Goal: Task Accomplishment & Management: Use online tool/utility

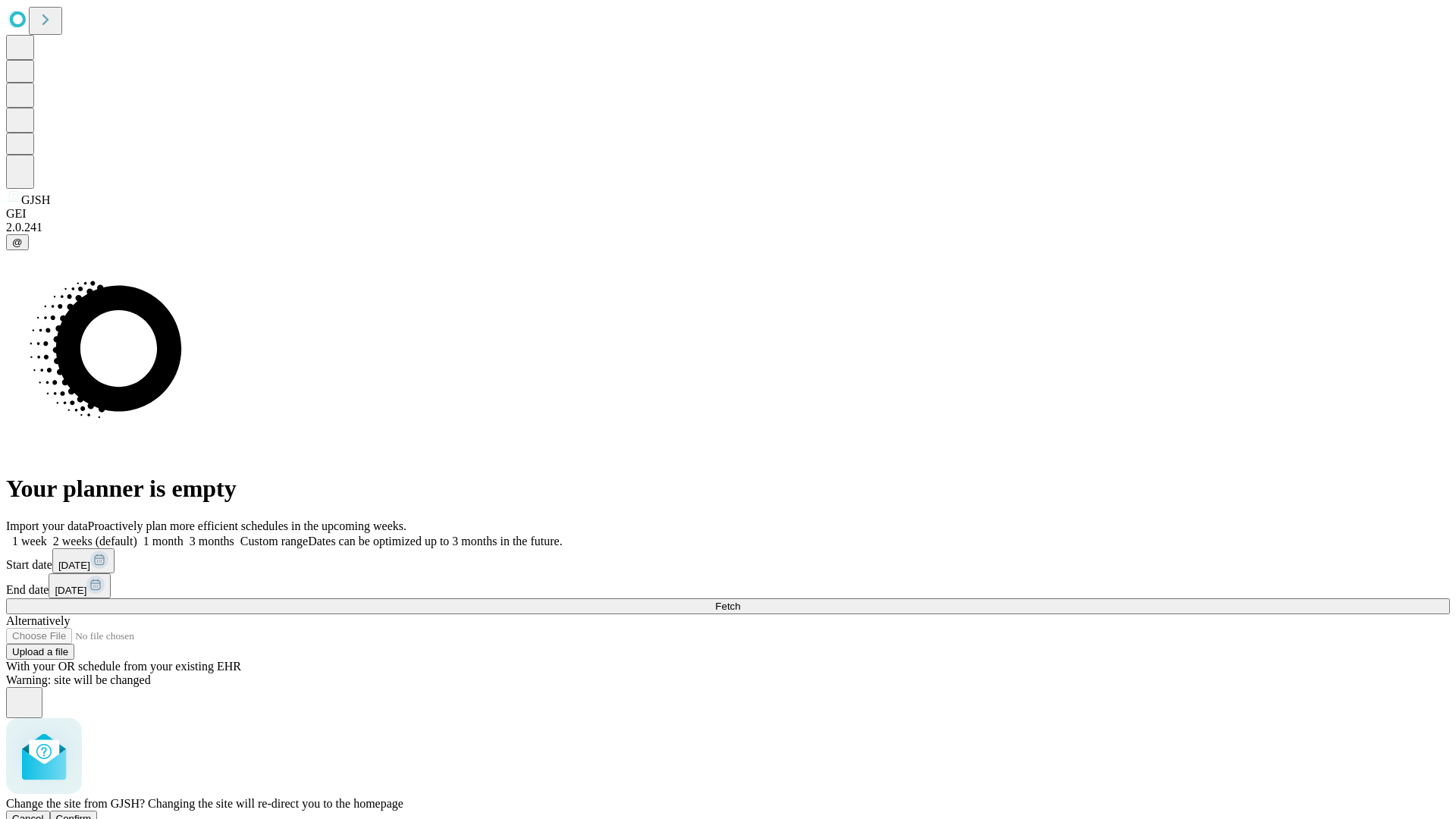
click at [92, 813] on span "Confirm" at bounding box center [74, 819] width 36 height 11
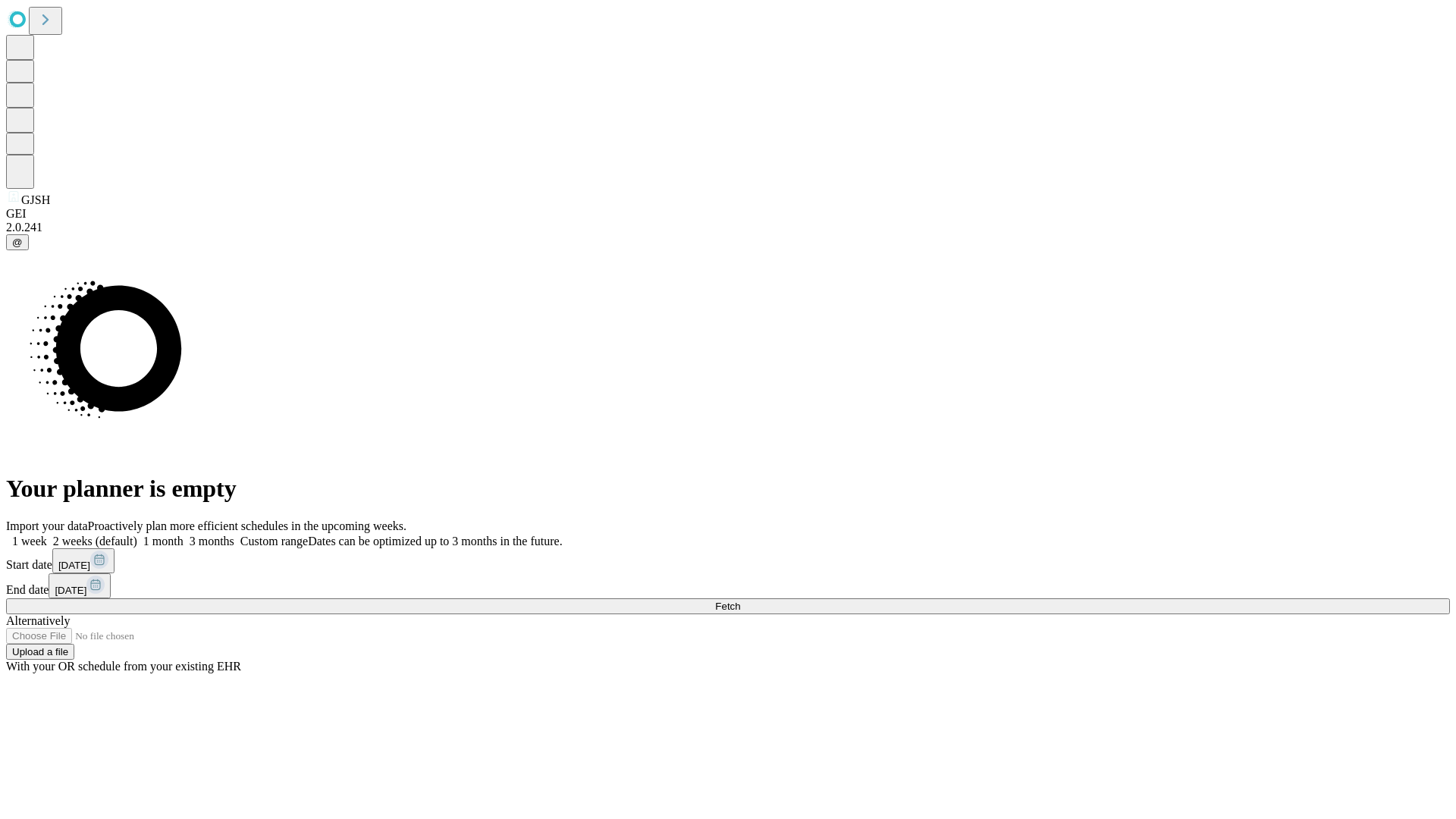
click at [137, 535] on label "2 weeks (default)" at bounding box center [93, 541] width 91 height 13
click at [741, 601] on span "Fetch" at bounding box center [728, 606] width 25 height 11
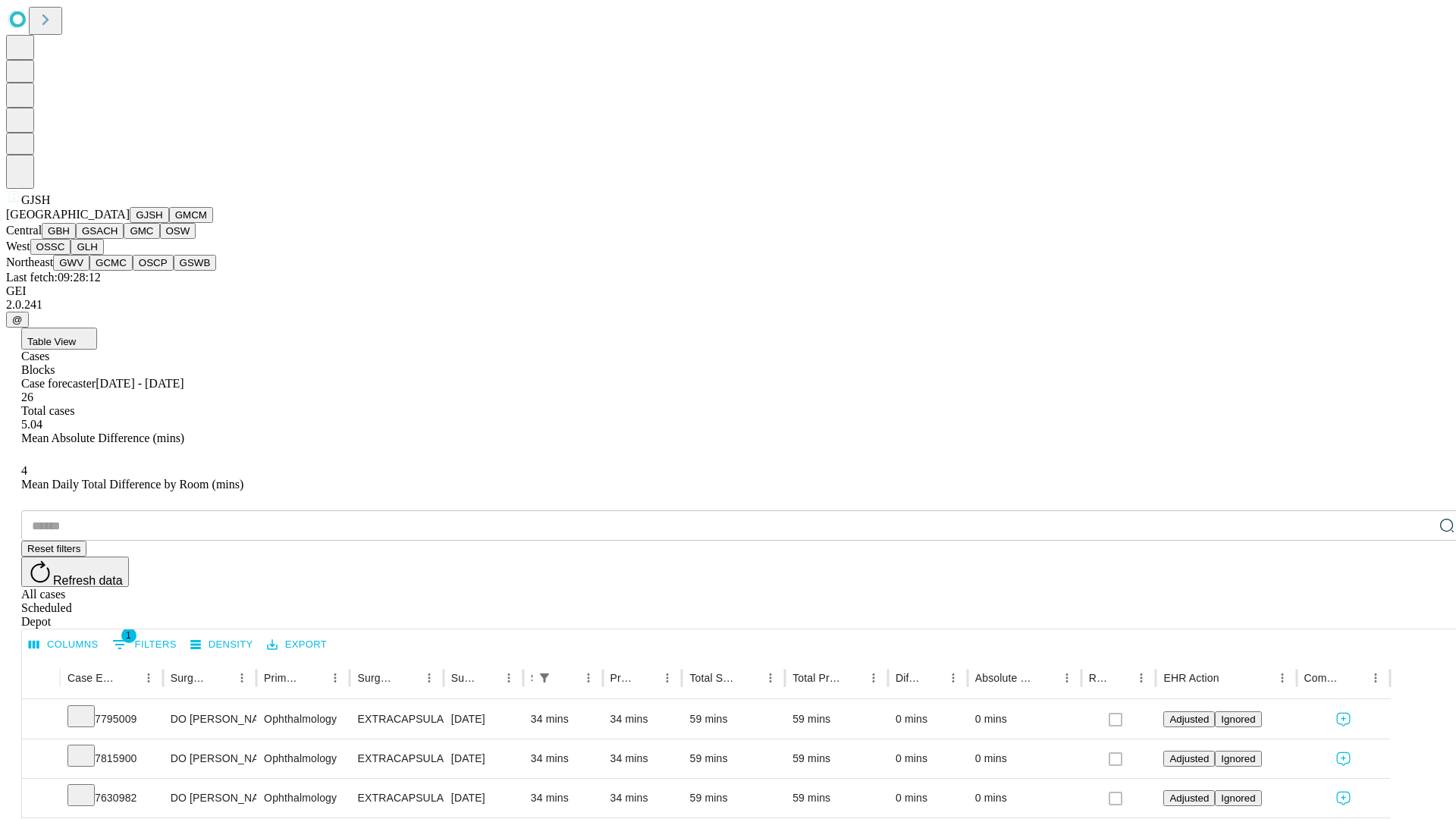
click at [169, 223] on button "GMCM" at bounding box center [191, 214] width 44 height 16
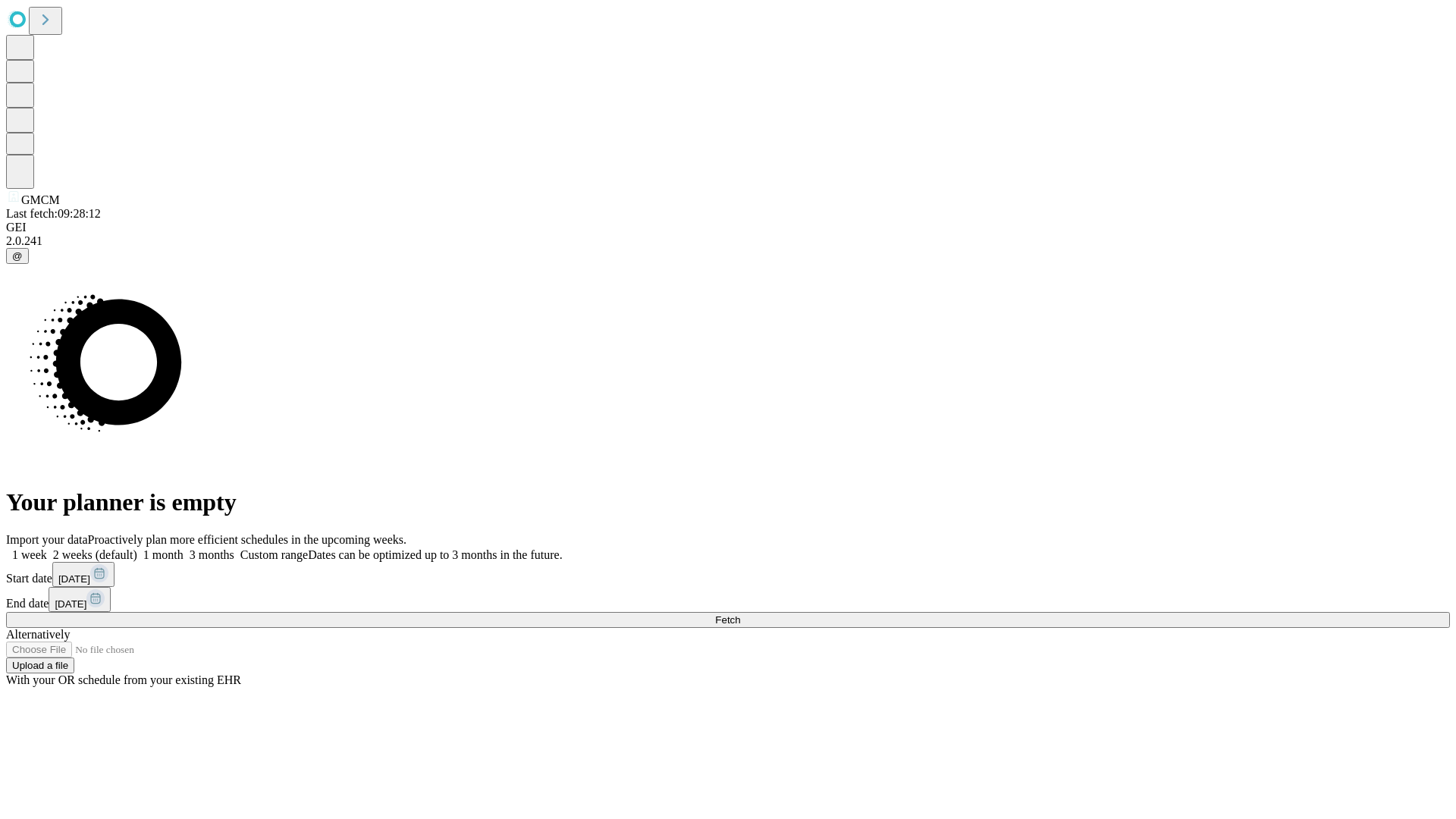
click at [741, 614] on span "Fetch" at bounding box center [728, 620] width 25 height 11
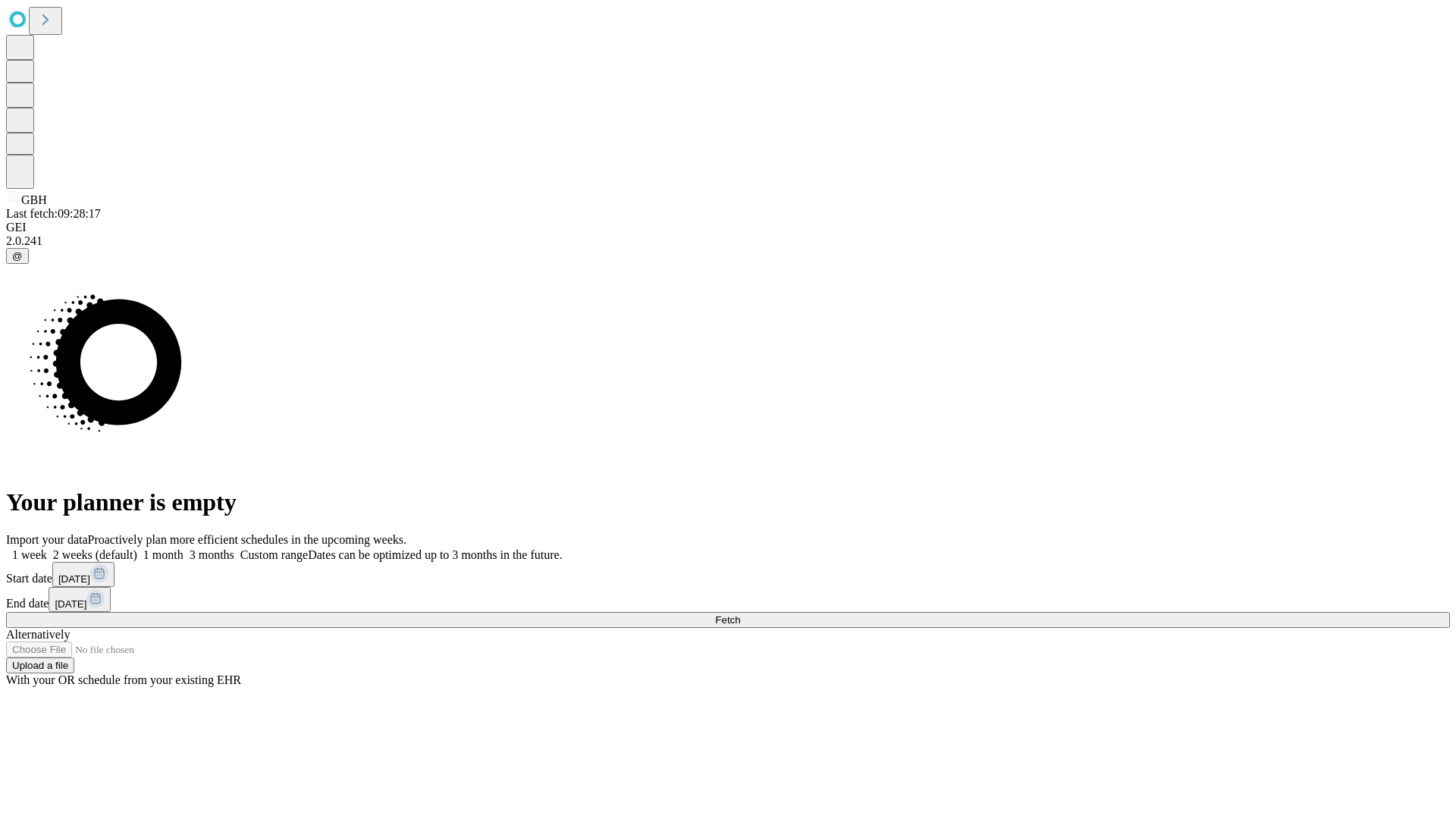
click at [137, 548] on label "2 weeks (default)" at bounding box center [93, 555] width 91 height 13
click at [741, 614] on span "Fetch" at bounding box center [728, 620] width 25 height 11
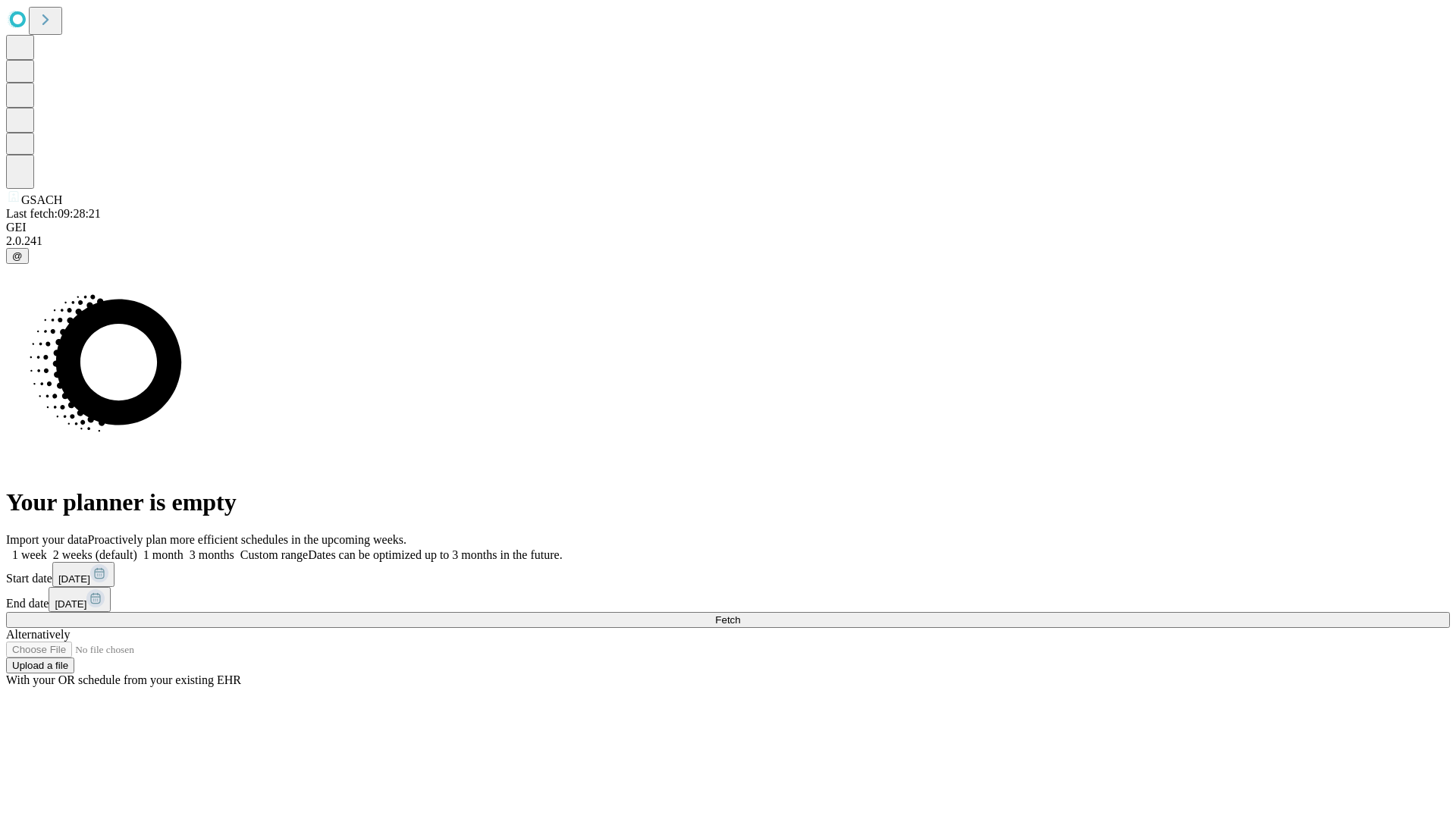
click at [137, 548] on label "2 weeks (default)" at bounding box center [93, 555] width 91 height 13
click at [741, 614] on span "Fetch" at bounding box center [728, 620] width 25 height 11
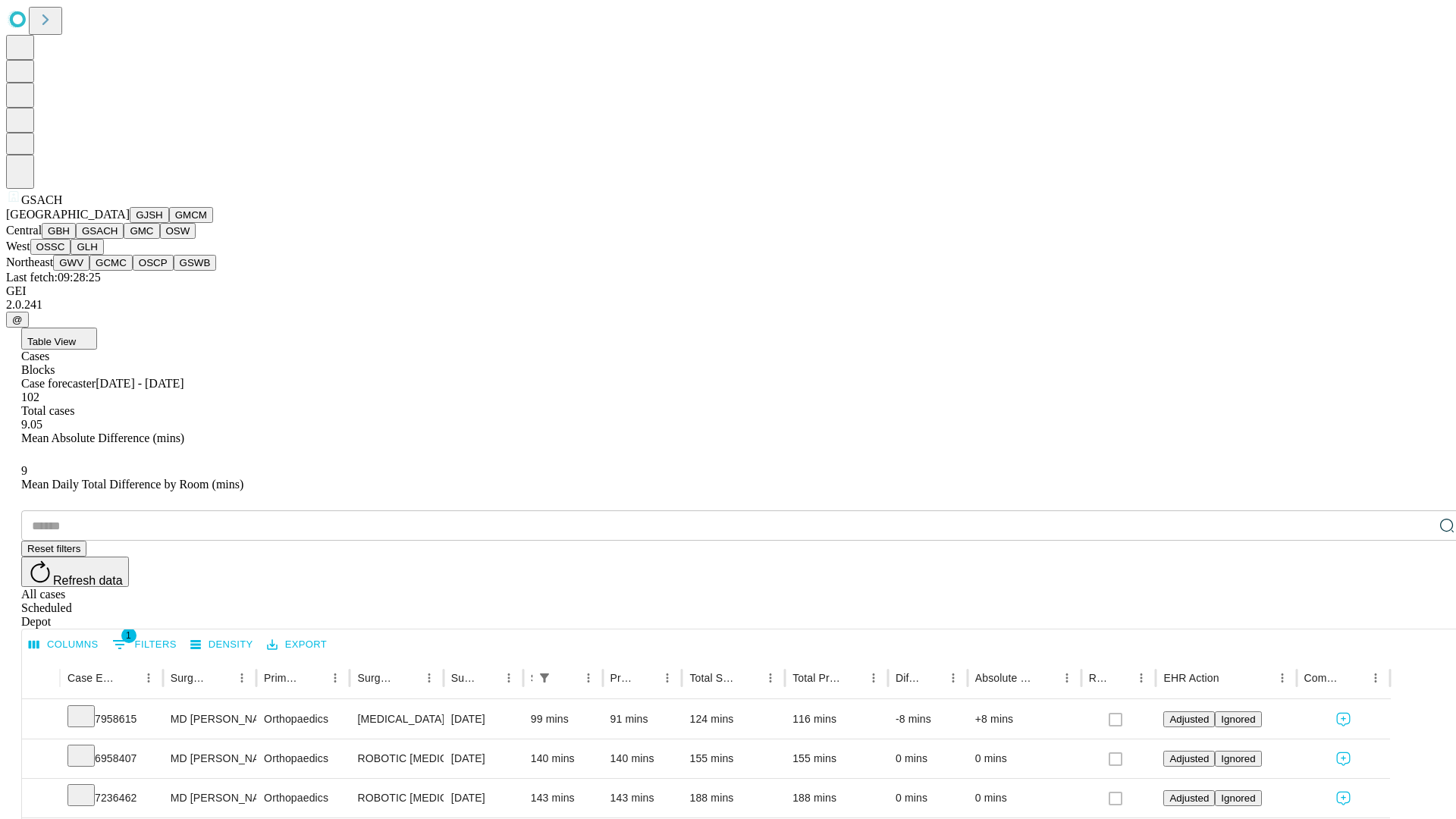
click at [124, 239] on button "GMC" at bounding box center [142, 230] width 36 height 16
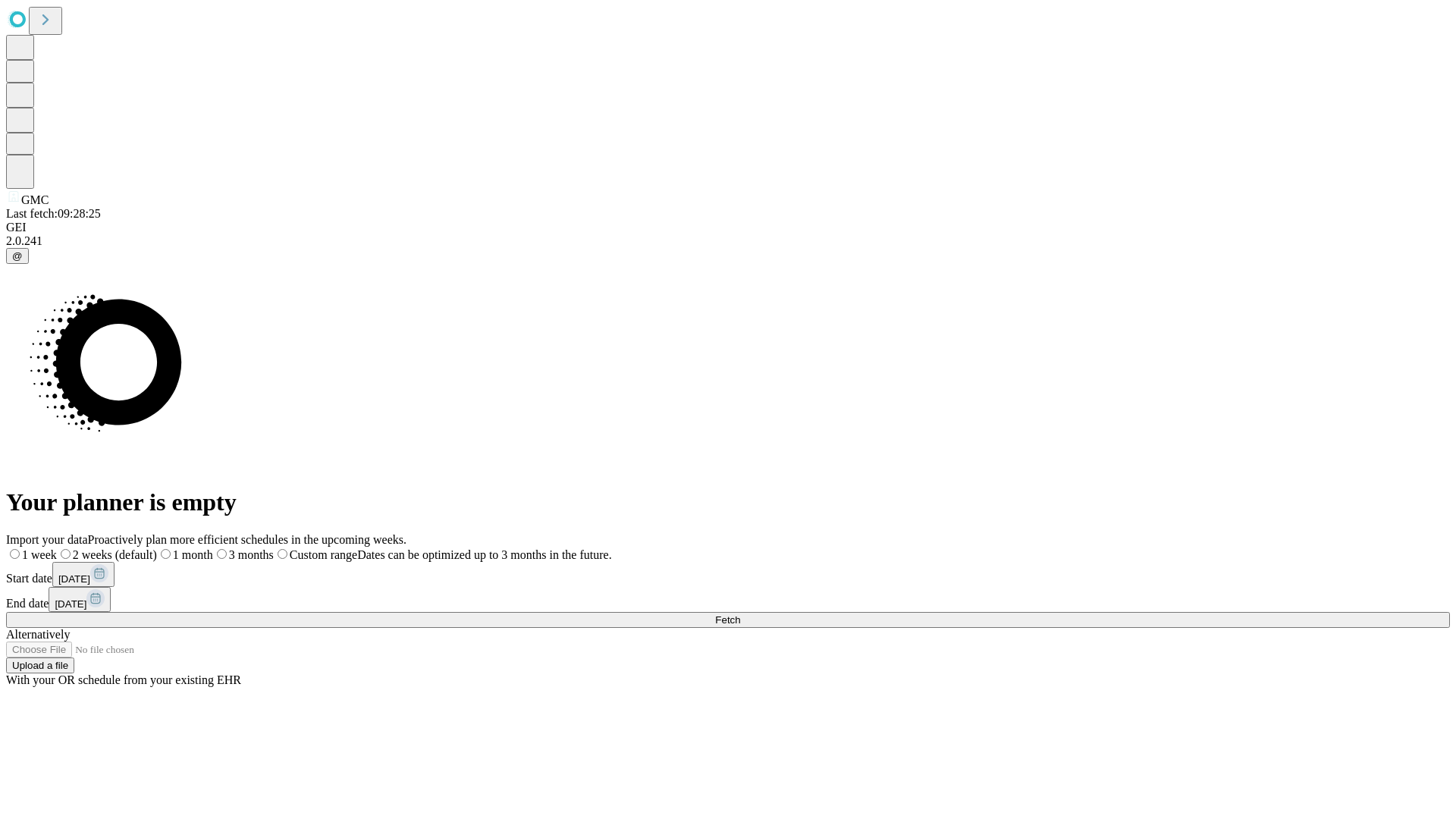
click at [157, 548] on label "2 weeks (default)" at bounding box center [107, 555] width 100 height 13
click at [741, 614] on span "Fetch" at bounding box center [728, 620] width 25 height 11
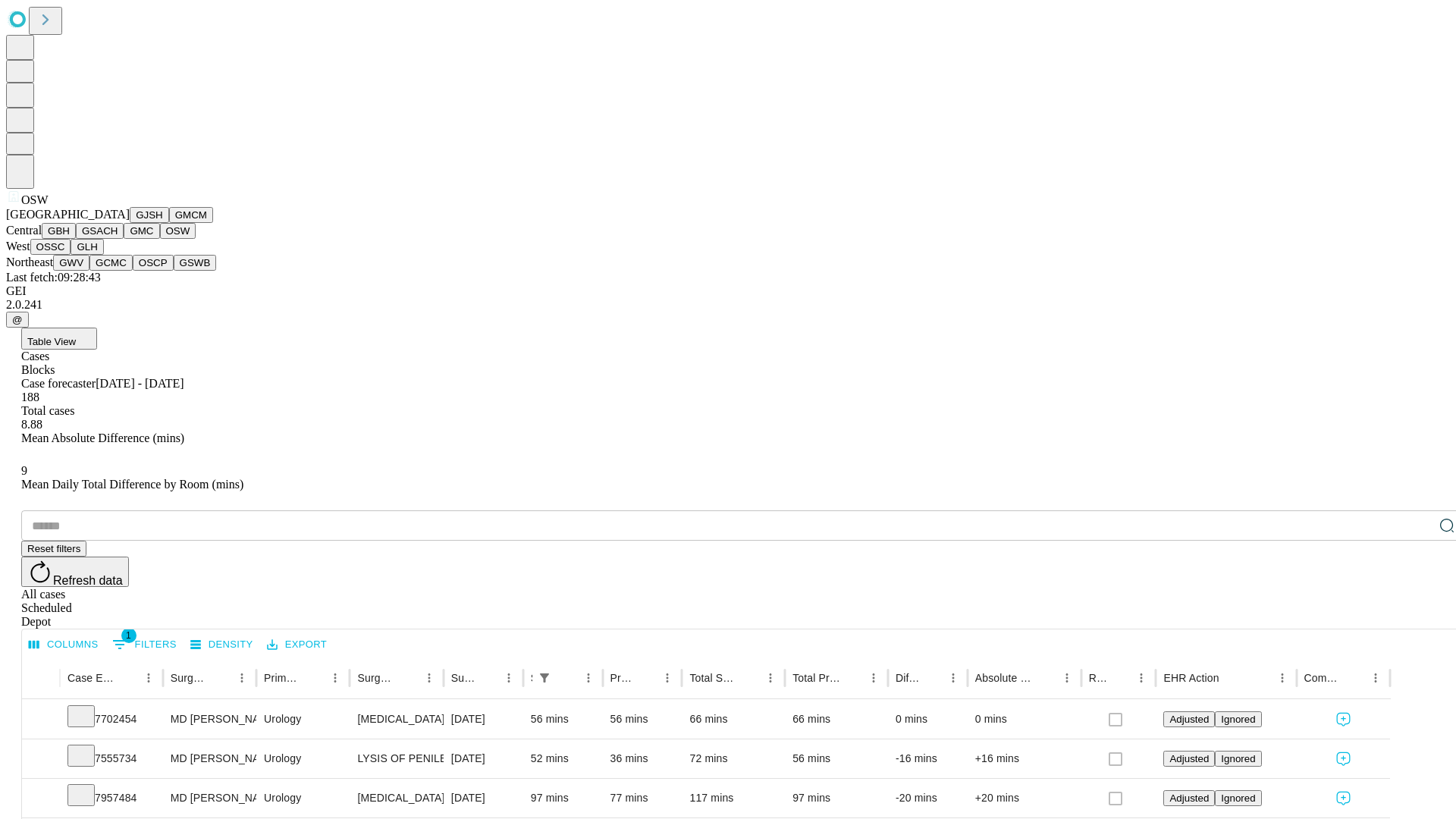
click at [71, 255] on button "OSSC" at bounding box center [50, 247] width 41 height 16
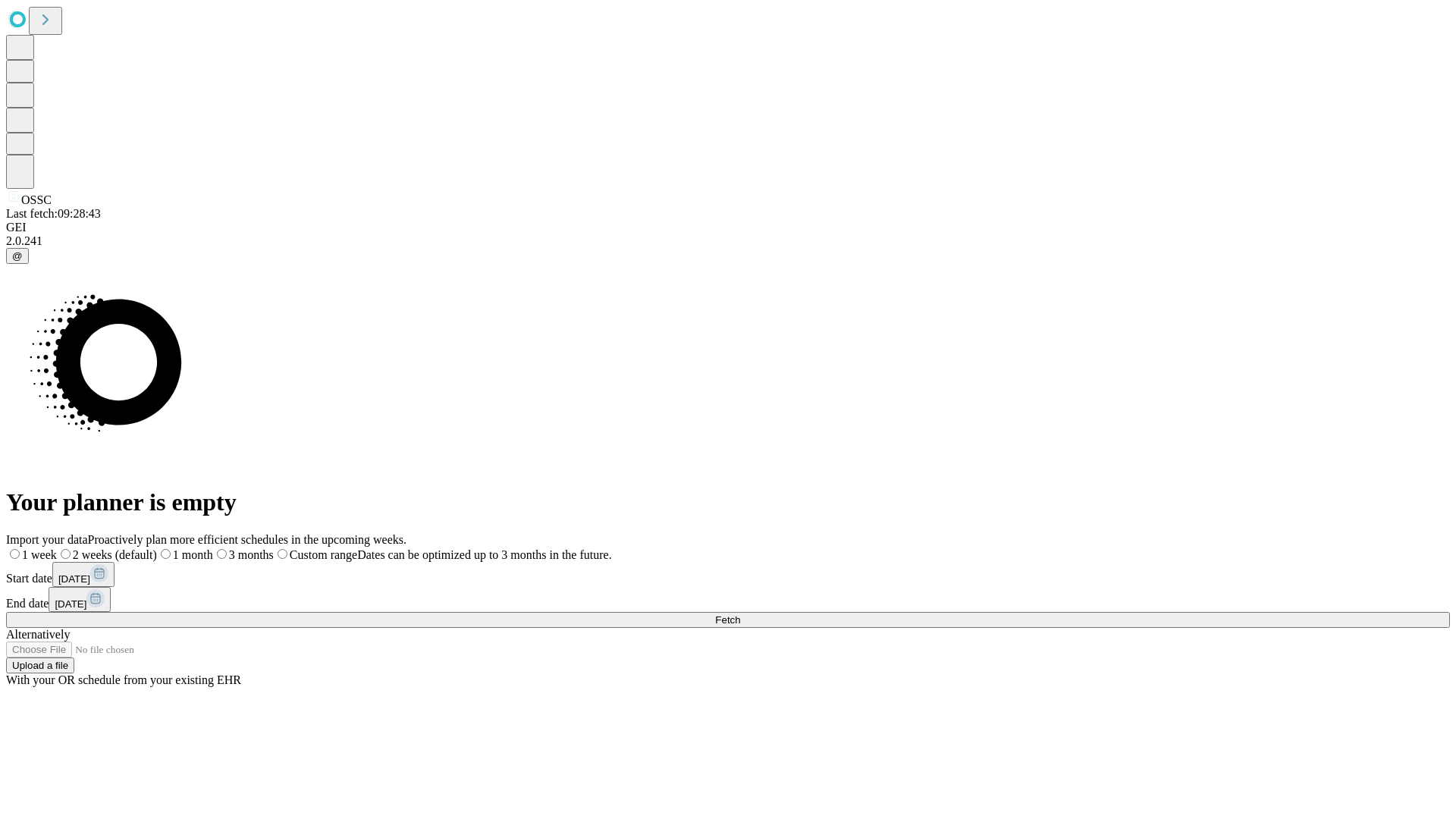
click at [157, 548] on label "2 weeks (default)" at bounding box center [107, 555] width 100 height 13
click at [741, 614] on span "Fetch" at bounding box center [728, 620] width 25 height 11
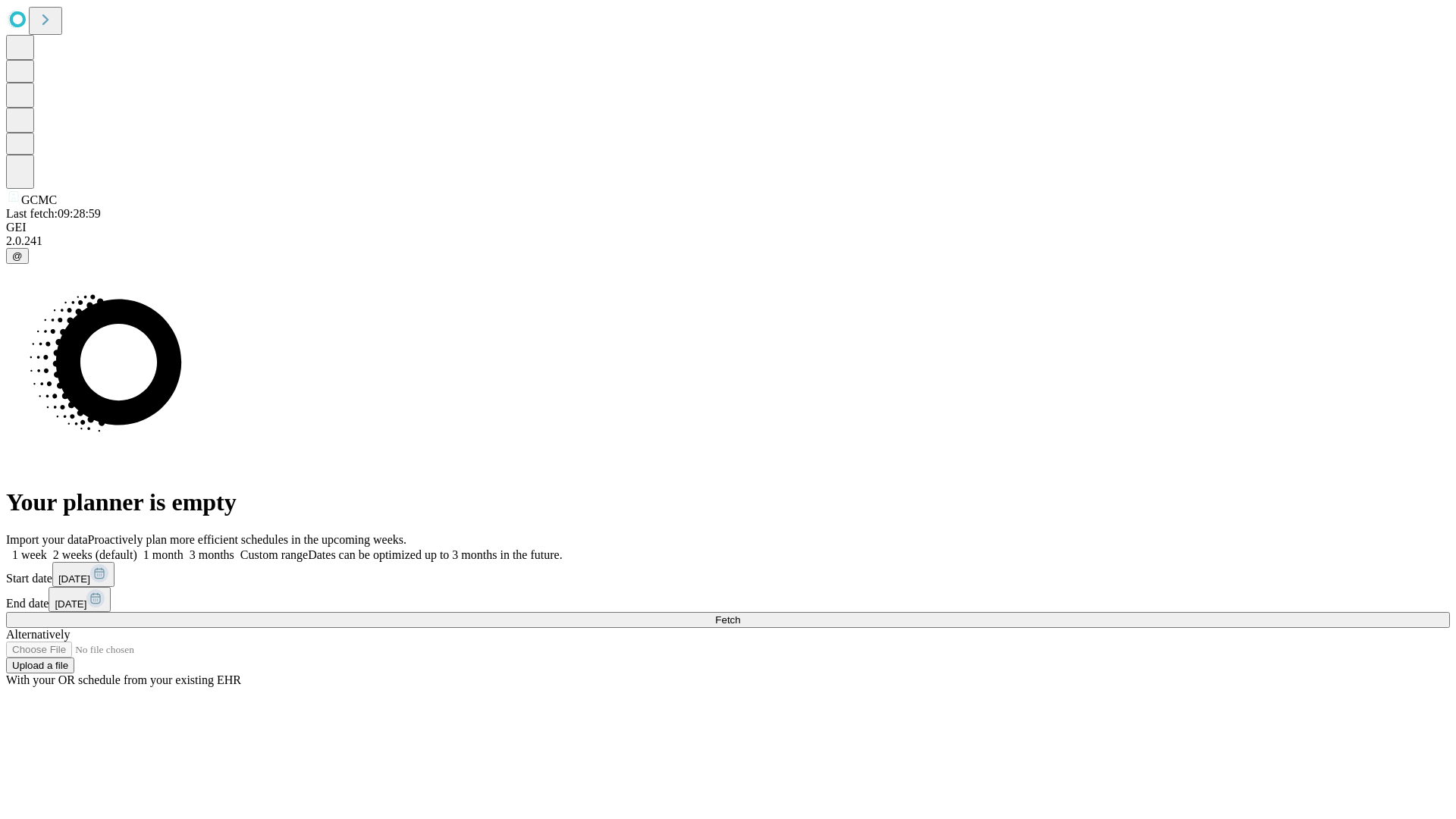
click at [137, 548] on label "2 weeks (default)" at bounding box center [93, 555] width 91 height 13
click at [741, 614] on span "Fetch" at bounding box center [728, 620] width 25 height 11
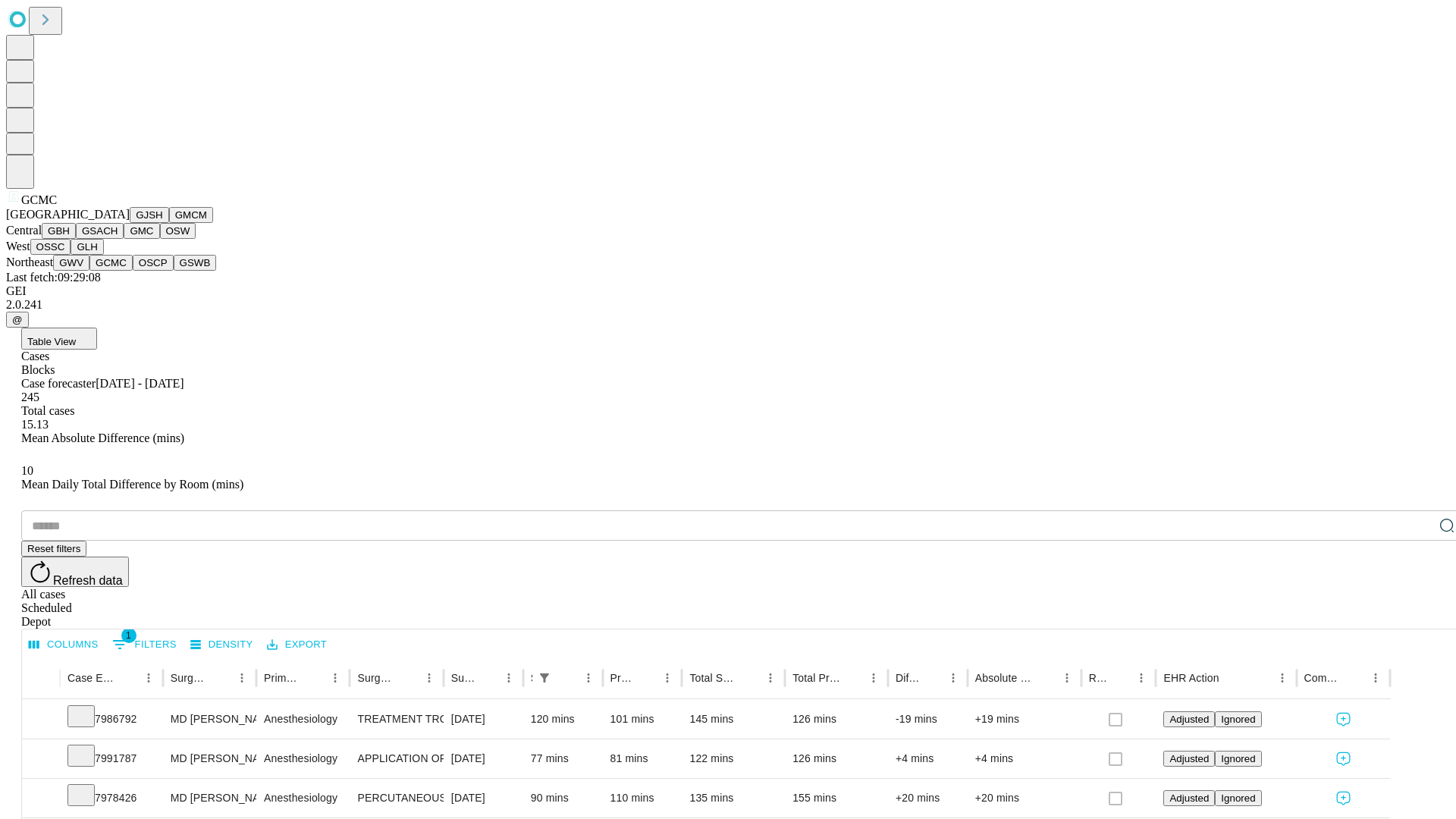
click at [132, 271] on button "OSCP" at bounding box center [152, 263] width 41 height 16
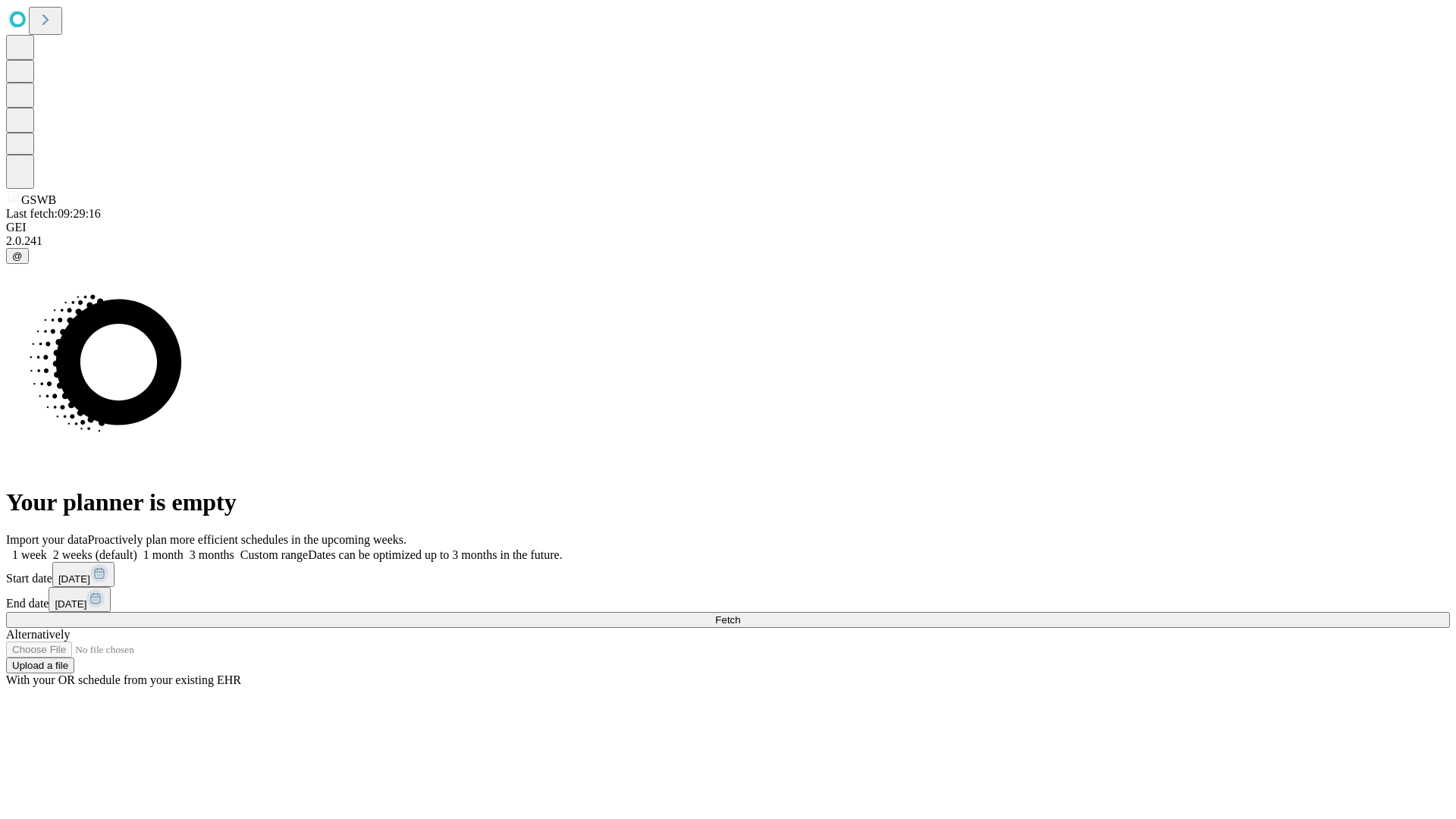
click at [137, 548] on label "2 weeks (default)" at bounding box center [93, 555] width 91 height 13
click at [741, 614] on span "Fetch" at bounding box center [728, 620] width 25 height 11
